Goal: Information Seeking & Learning: Find specific fact

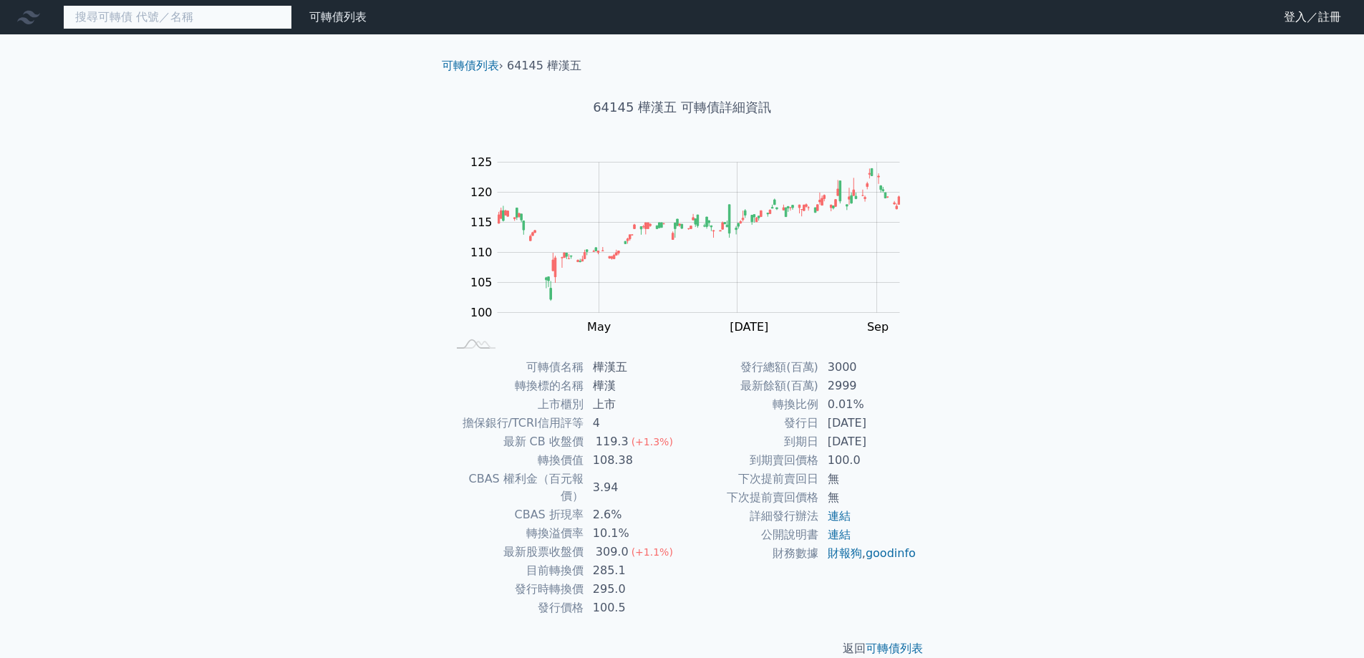
click at [188, 16] on input at bounding box center [177, 17] width 229 height 24
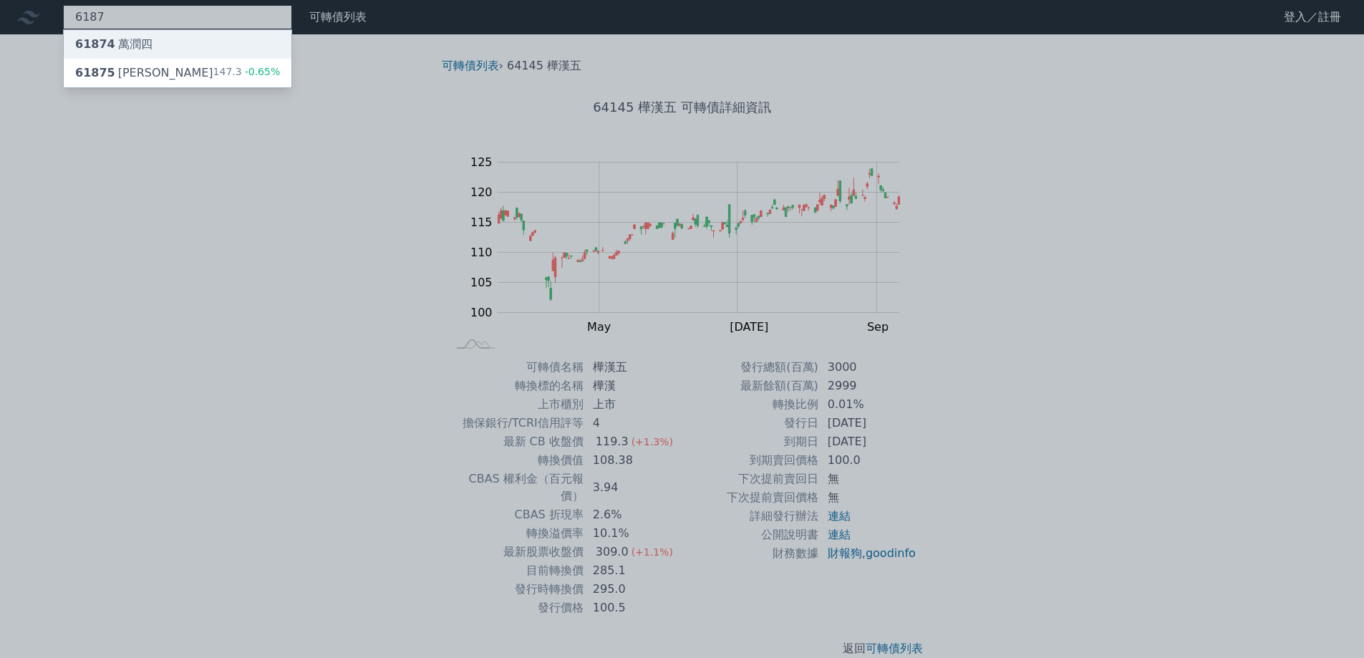
type input "6187"
click at [111, 32] on div "61874 萬潤四" at bounding box center [178, 44] width 228 height 29
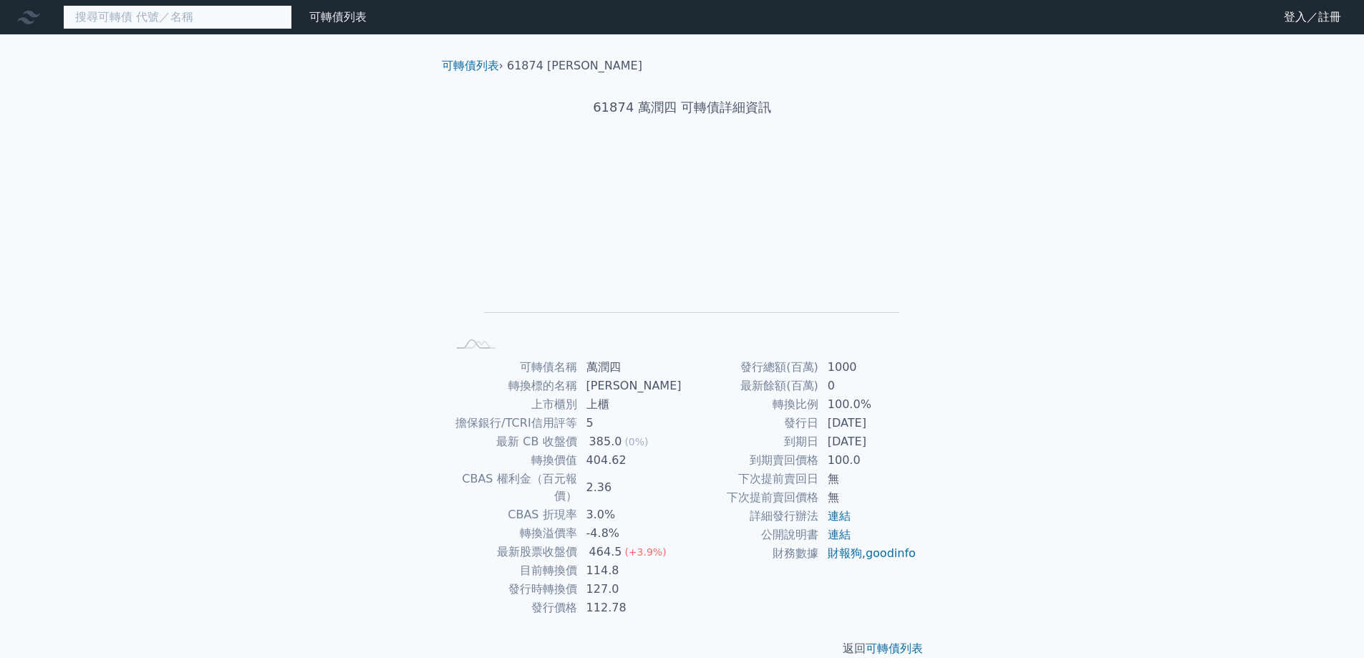
click at [128, 13] on input at bounding box center [177, 17] width 229 height 24
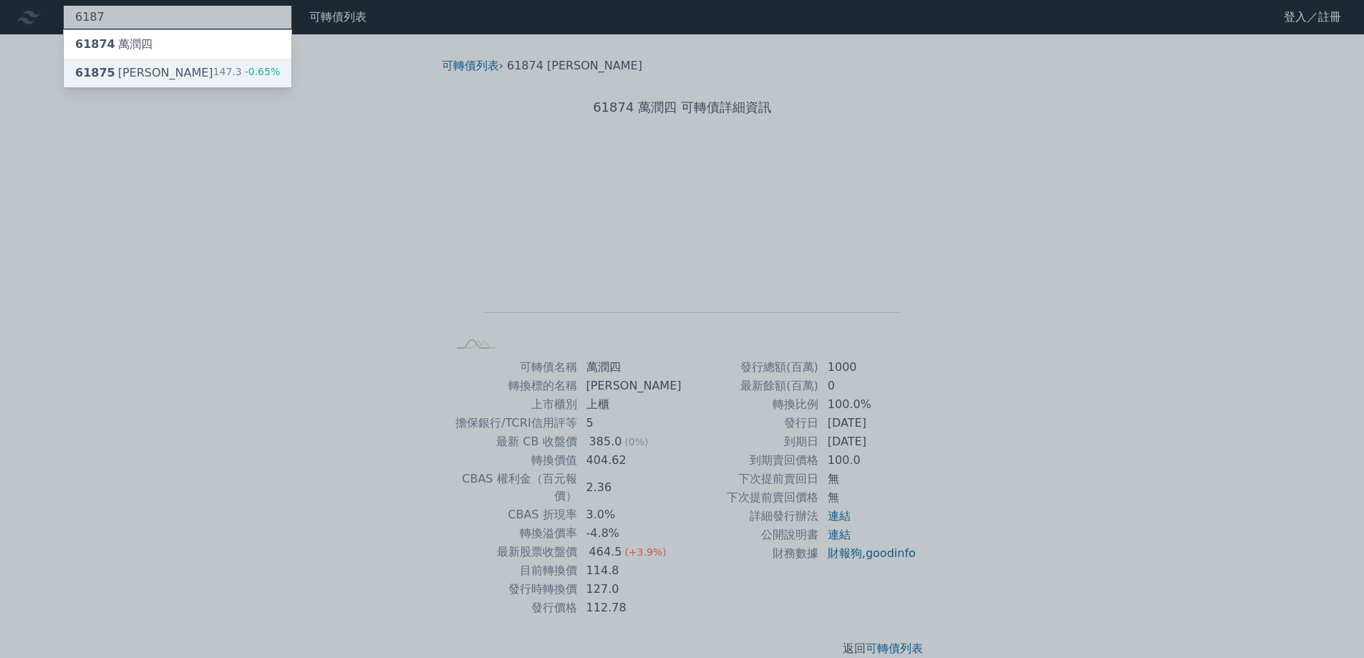
type input "6187"
click at [145, 74] on div "61875 萬潤五" at bounding box center [144, 72] width 138 height 17
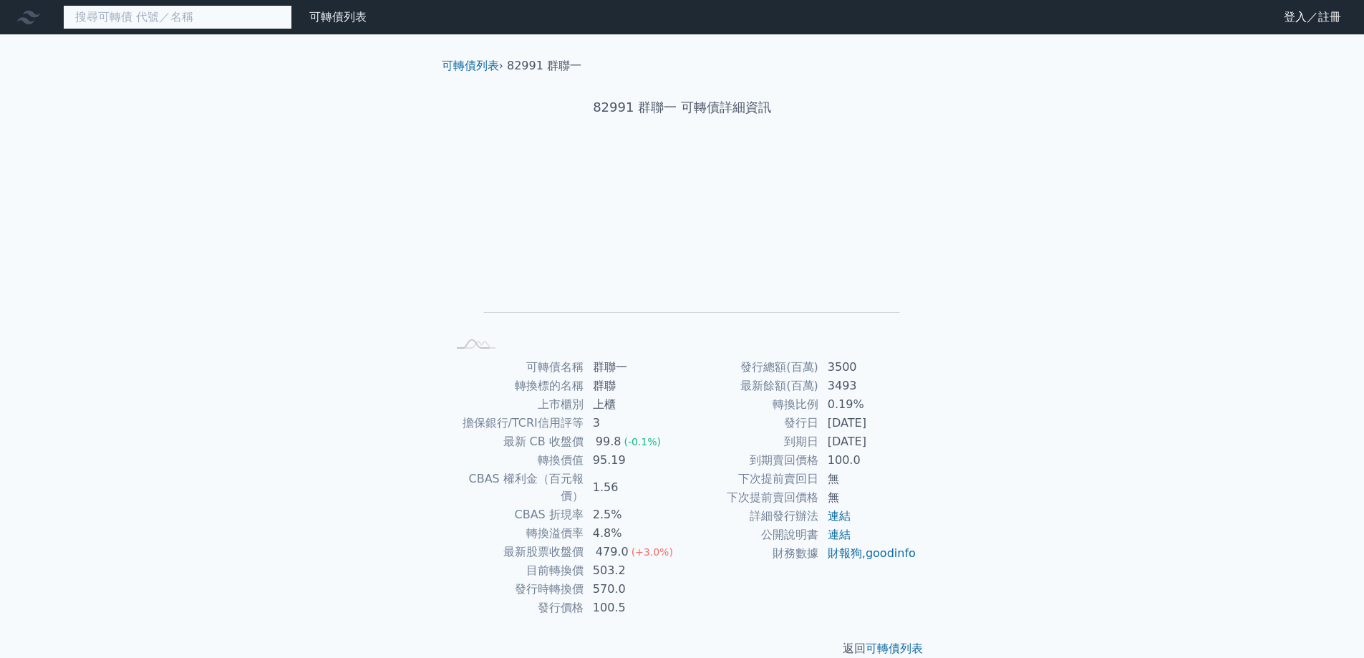
click at [224, 25] on input at bounding box center [177, 17] width 229 height 24
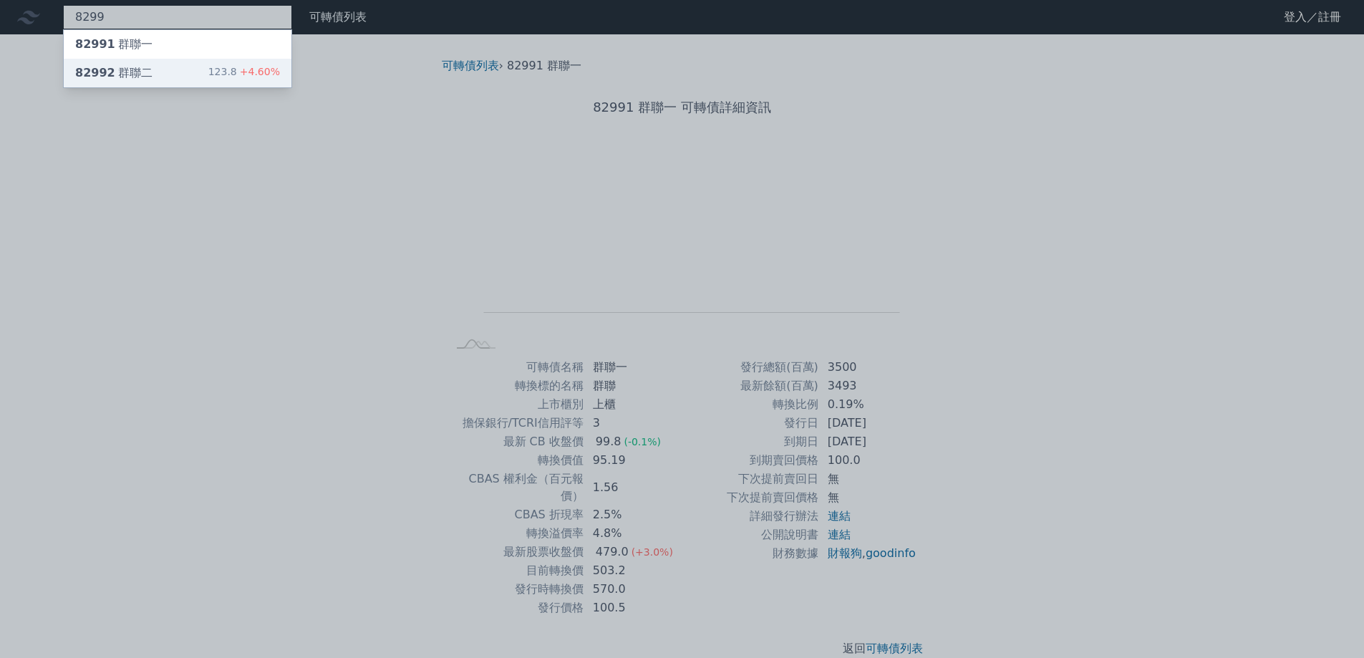
type input "8299"
click at [175, 70] on div "82992 群聯二 123.8 +4.60%" at bounding box center [178, 73] width 228 height 29
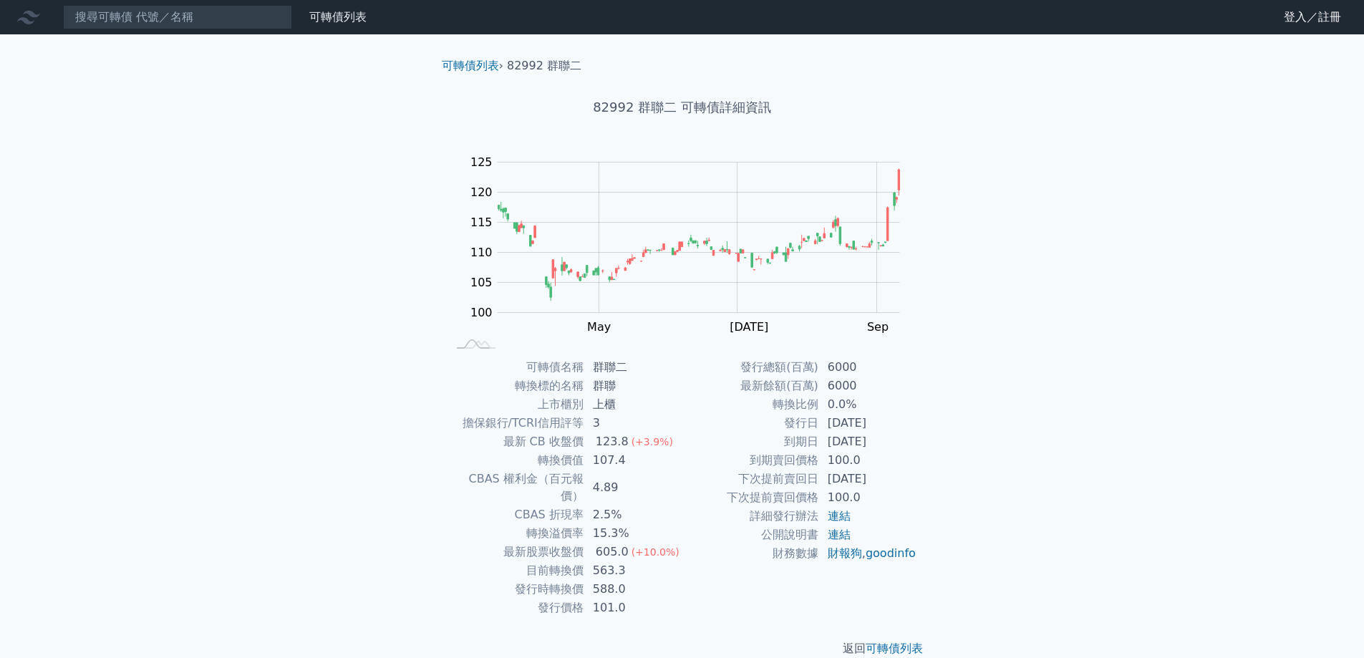
drag, startPoint x: 1251, startPoint y: 1, endPoint x: 315, endPoint y: 332, distance: 992.4
click at [315, 332] on div "可轉債列表 財務數據 可轉債列表 財務數據 登入／註冊 登入／註冊 可轉債列表 › 82992 群聯二 82992 群聯二 可轉債詳細資訊 Zoom Out …" at bounding box center [682, 340] width 1364 height 680
